Goal: Communication & Community: Answer question/provide support

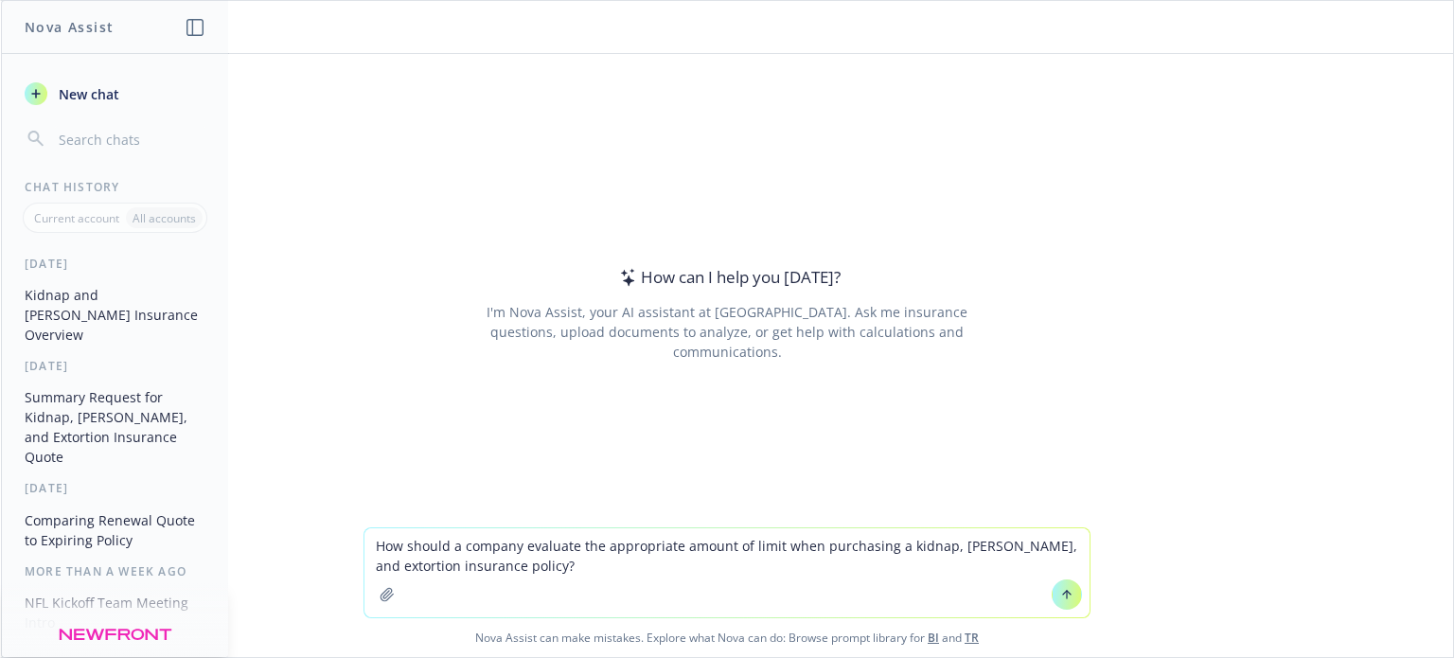
type textarea "How should a company evaluate the appropriate amount of limit when purchasing a…"
click at [1052, 600] on button at bounding box center [1067, 594] width 30 height 30
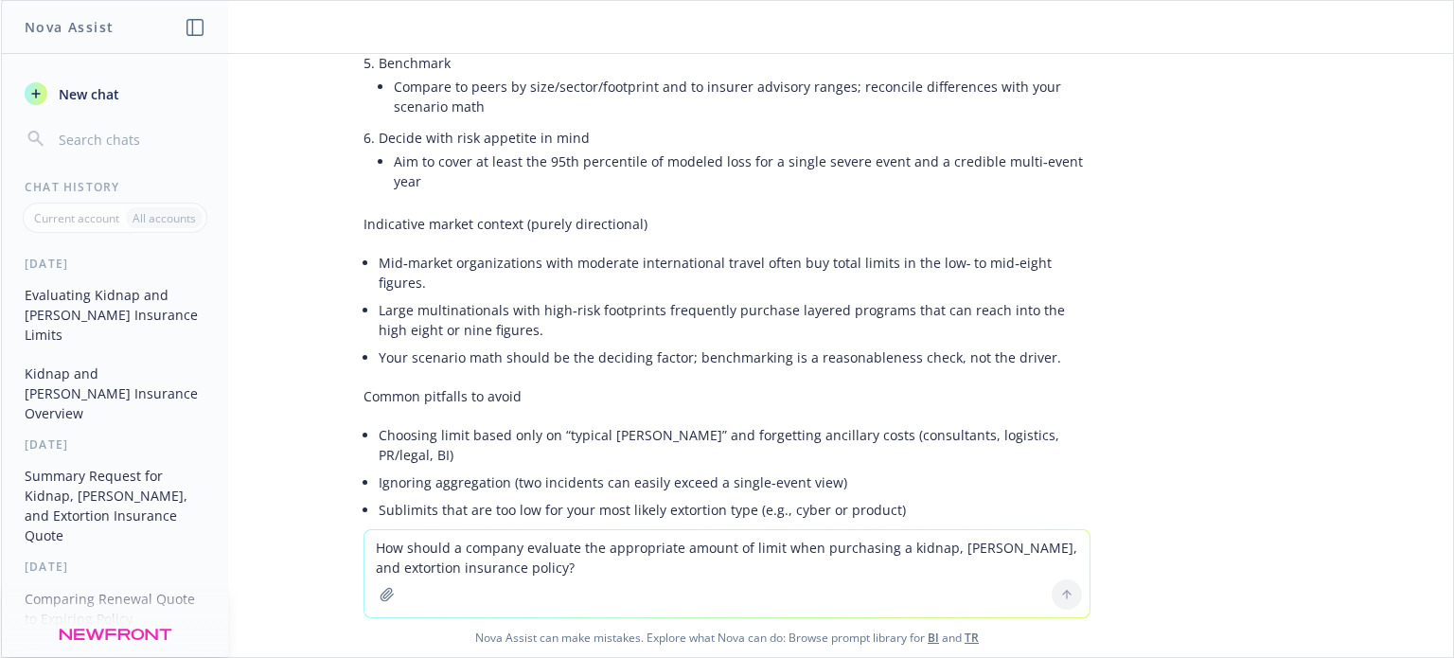
scroll to position [1564, 0]
